Goal: Task Accomplishment & Management: Manage account settings

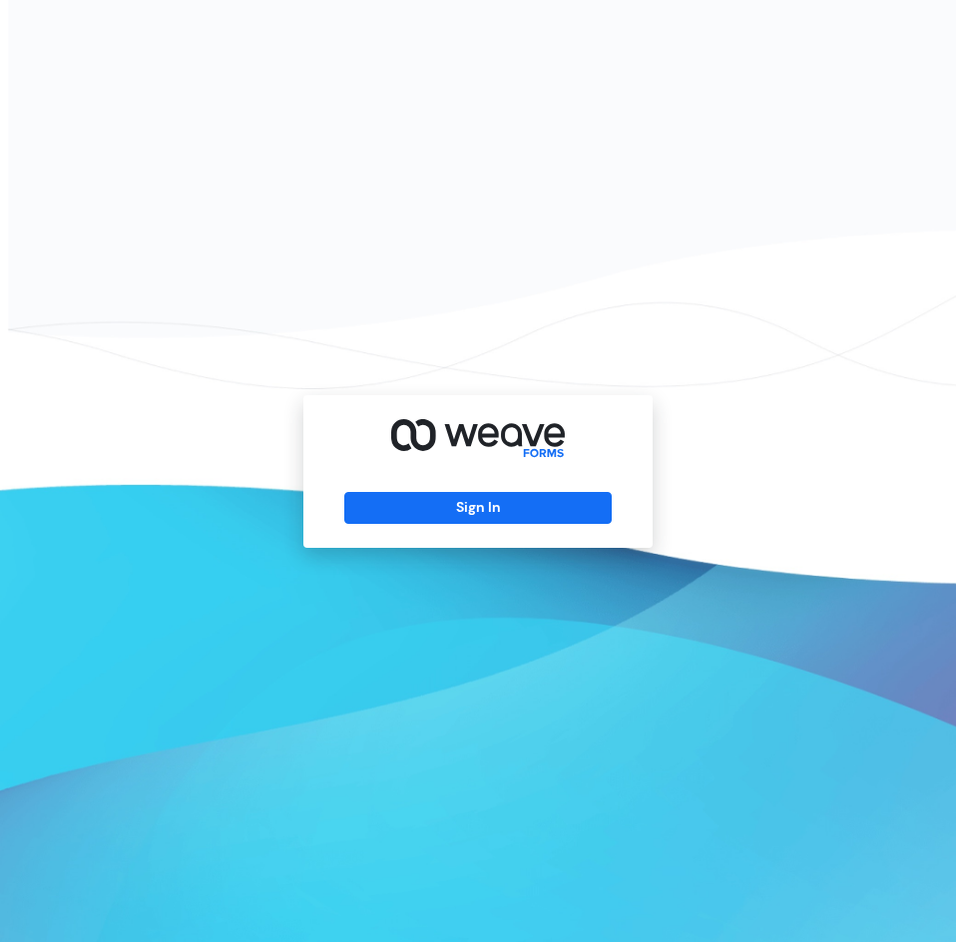
click at [487, 481] on div "Sign In" at bounding box center [477, 471] width 349 height 153
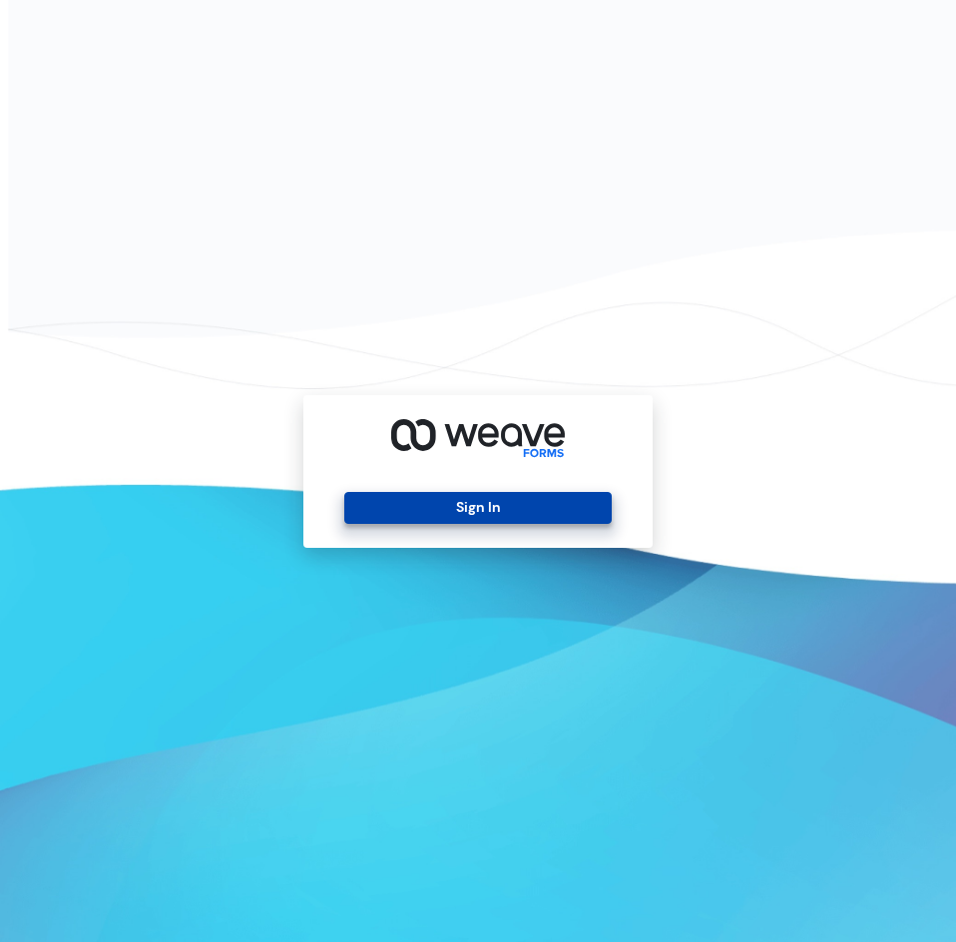
click at [488, 503] on button "Sign In" at bounding box center [477, 508] width 267 height 32
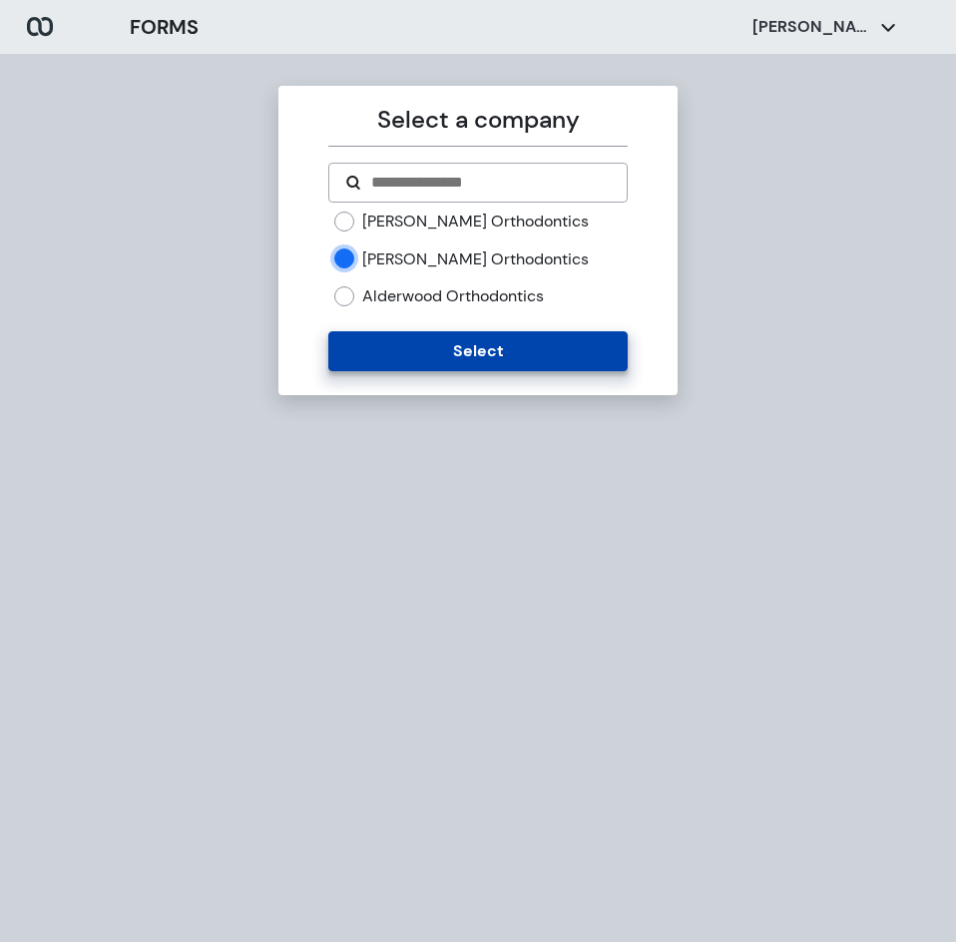
click at [424, 341] on button "Select" at bounding box center [477, 351] width 299 height 40
